Goal: Find specific page/section

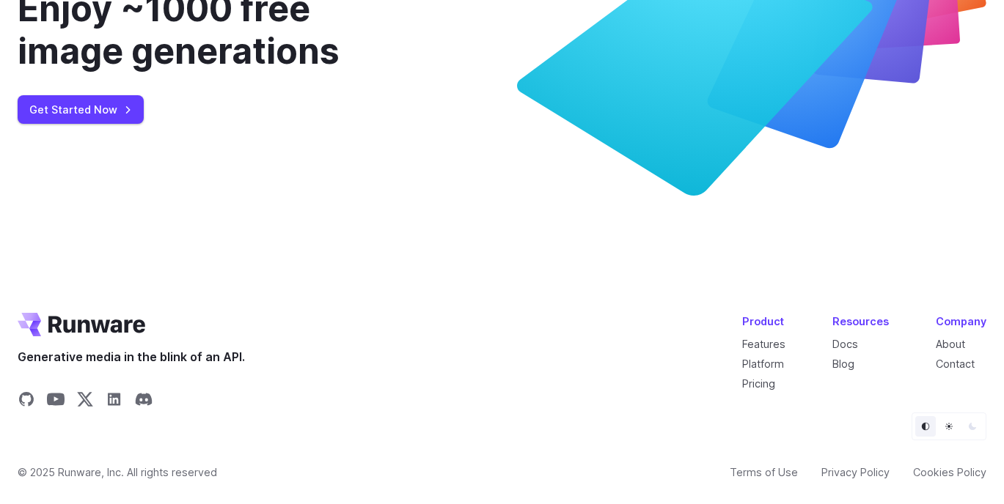
scroll to position [5574, 0]
click at [948, 363] on link "Contact" at bounding box center [954, 364] width 39 height 12
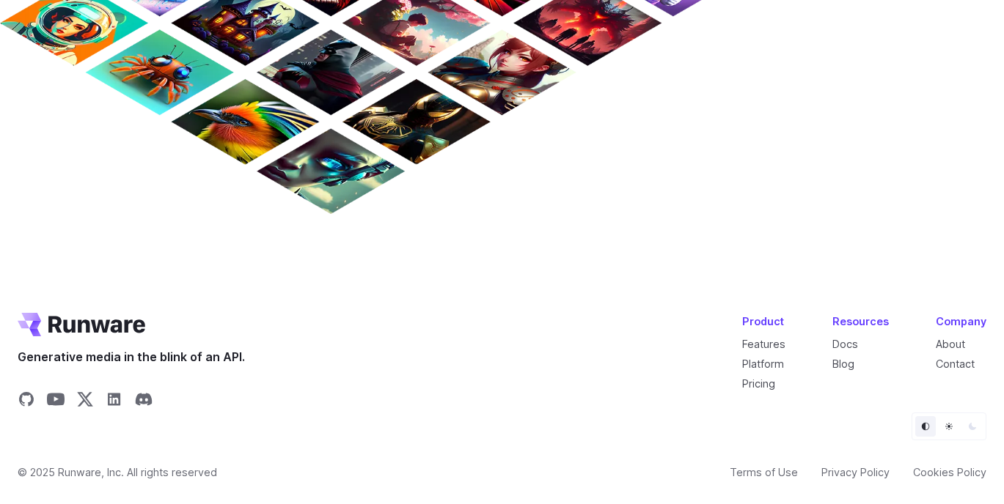
scroll to position [1313, 0]
click at [956, 344] on link "About" at bounding box center [949, 344] width 29 height 12
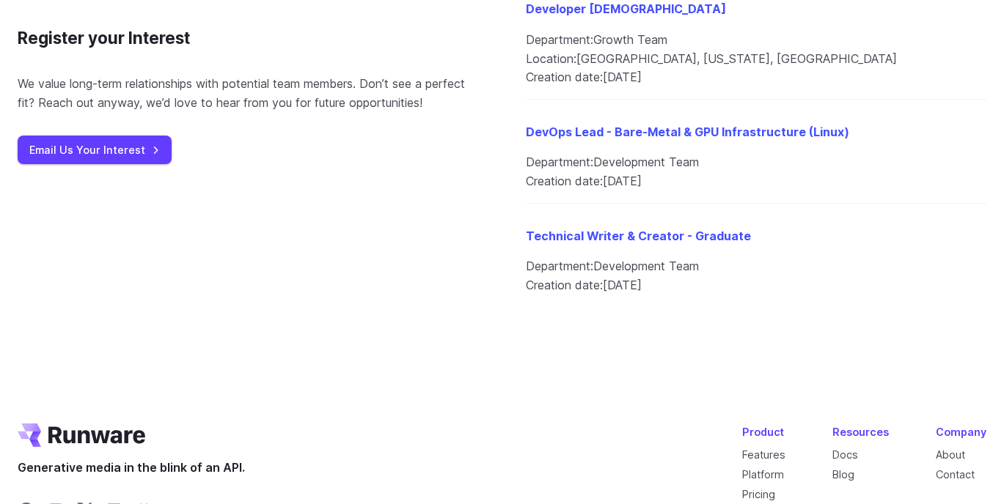
scroll to position [1924, 0]
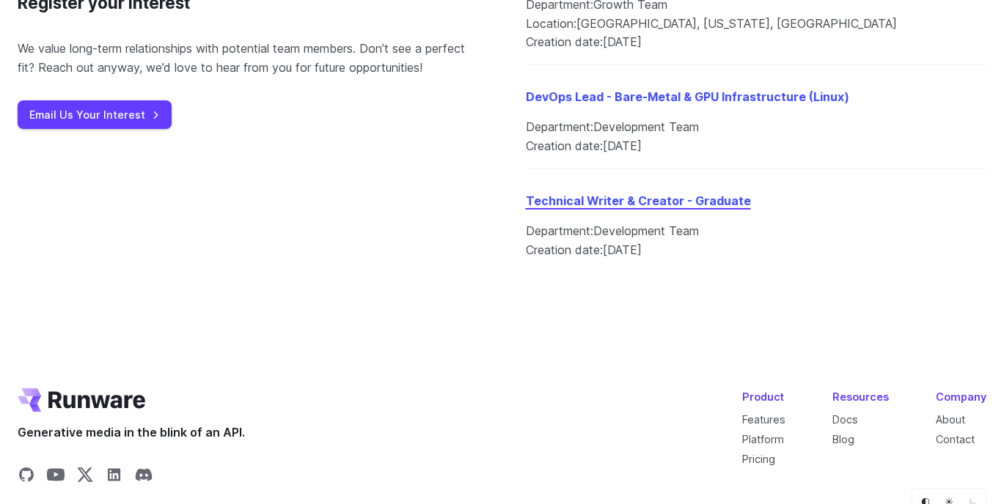
click at [592, 203] on link "Technical Writer & Creator - Graduate" at bounding box center [638, 201] width 225 height 15
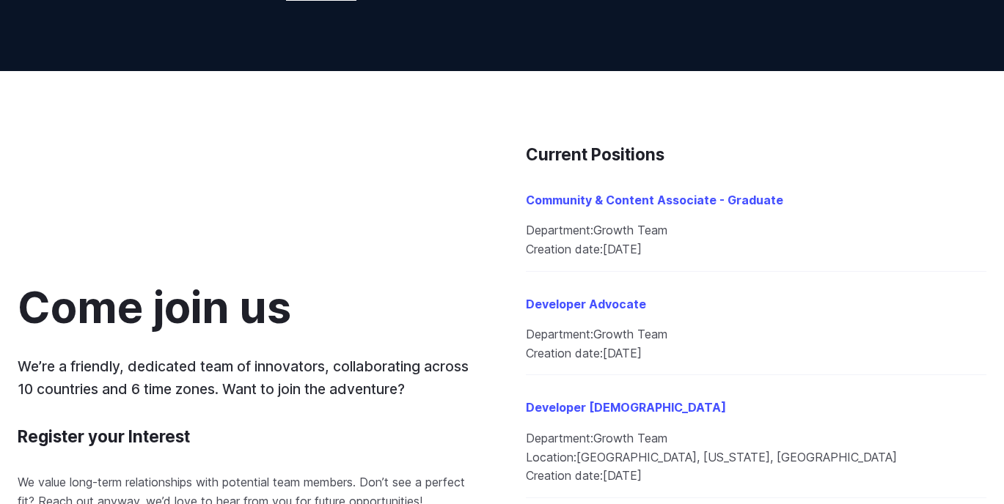
scroll to position [1785, 0]
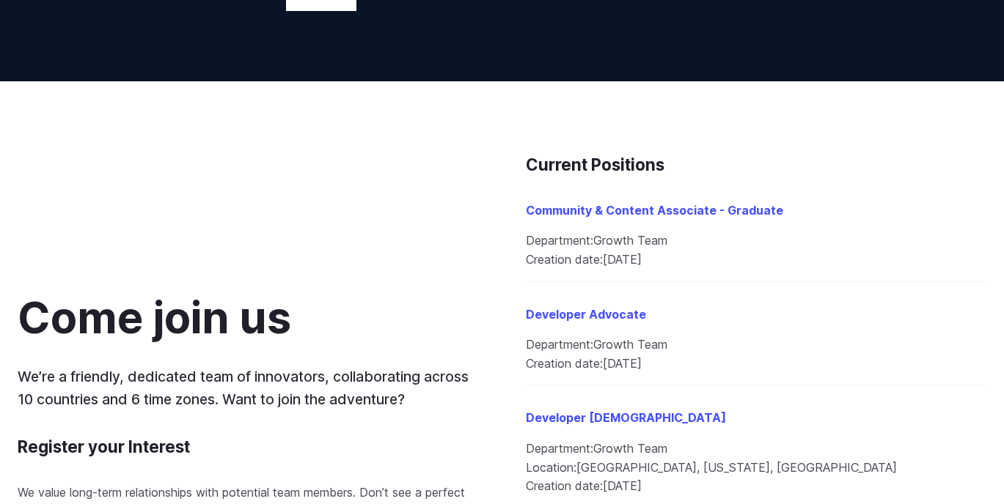
scroll to position [1584, 0]
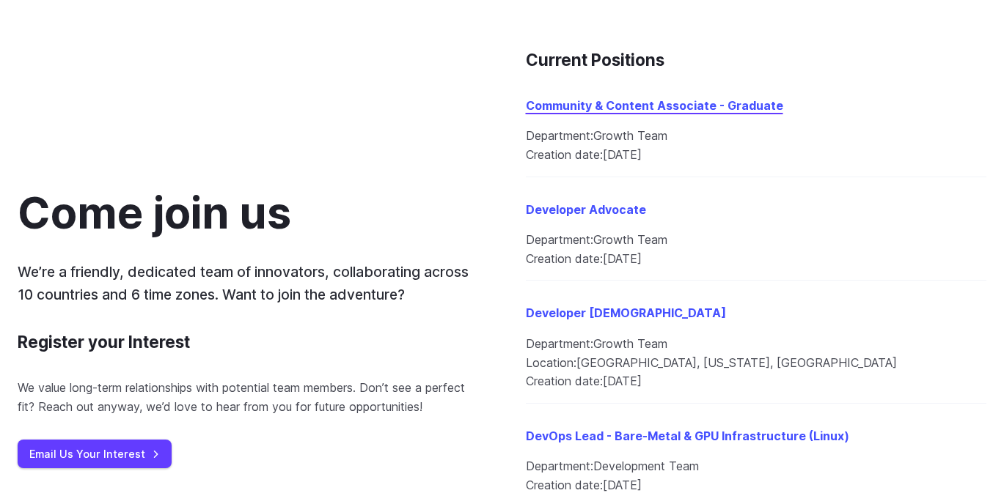
click at [677, 107] on link "Community & Content Associate - Graduate" at bounding box center [654, 105] width 257 height 15
